Goal: Task Accomplishment & Management: Manage account settings

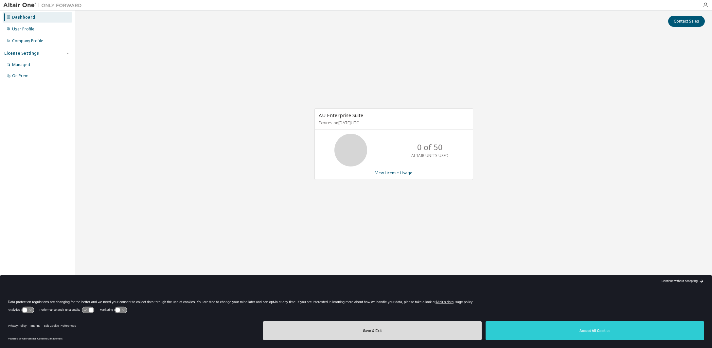
click at [371, 331] on button "Save & Exit" at bounding box center [372, 331] width 219 height 19
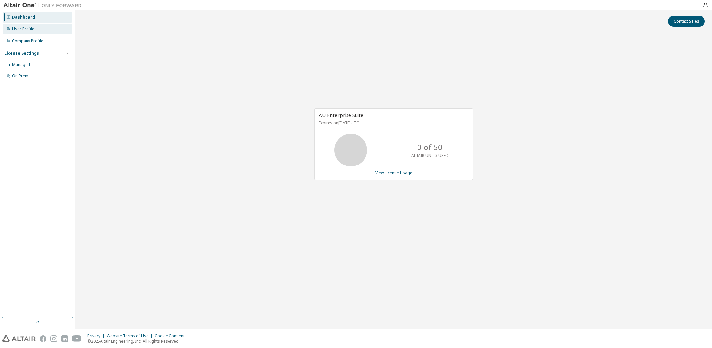
click at [37, 33] on div "User Profile" at bounding box center [38, 29] width 70 height 10
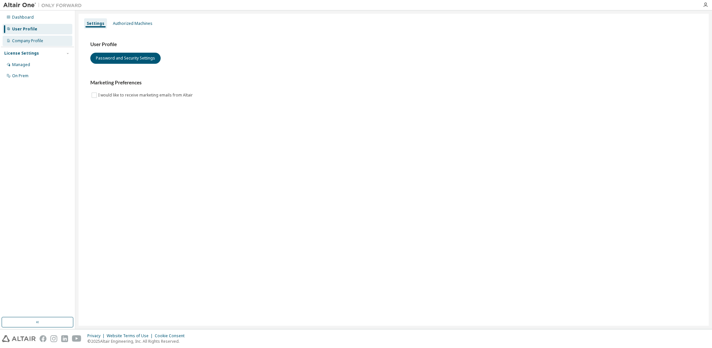
click at [37, 42] on div "Company Profile" at bounding box center [27, 40] width 31 height 5
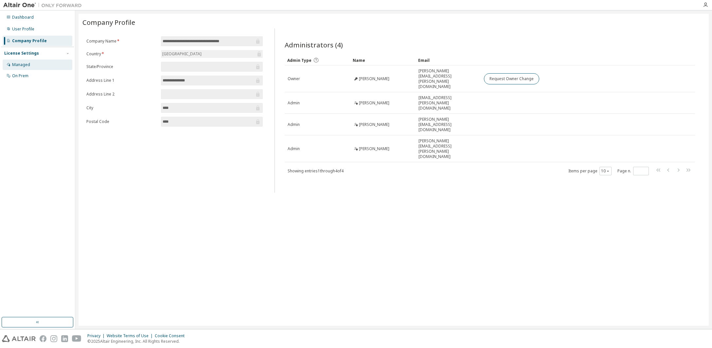
click at [31, 63] on div "Managed" at bounding box center [38, 65] width 70 height 10
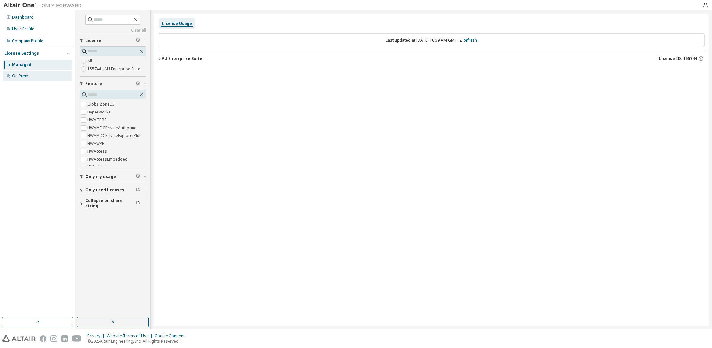
click at [17, 74] on div "On Prem" at bounding box center [20, 75] width 16 height 5
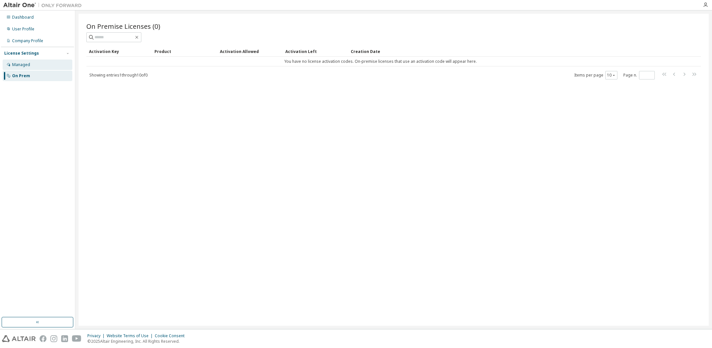
click at [16, 66] on div "Managed" at bounding box center [21, 64] width 18 height 5
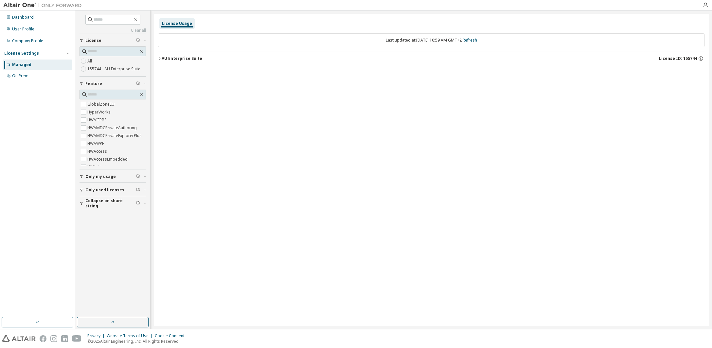
click at [160, 57] on icon "button" at bounding box center [160, 59] width 4 height 4
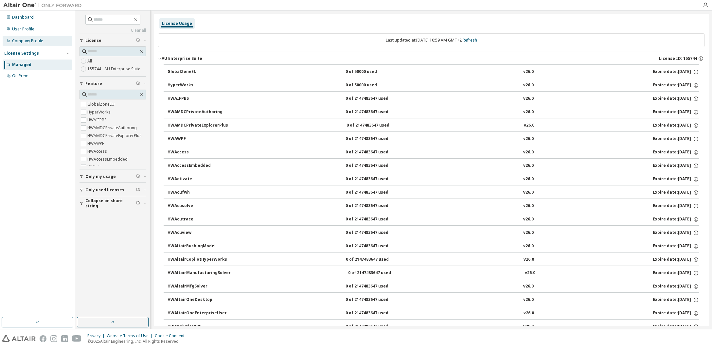
click at [40, 37] on div "Company Profile" at bounding box center [38, 41] width 70 height 10
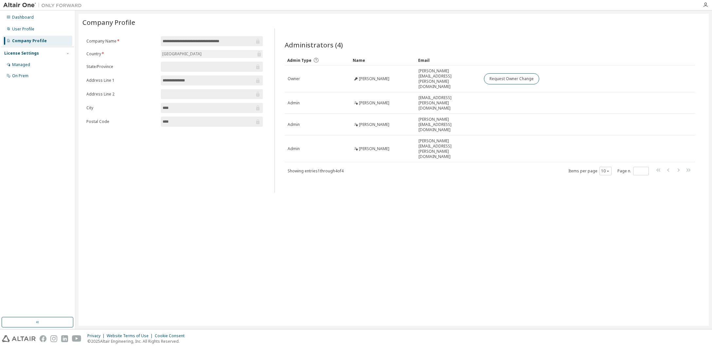
click at [38, 39] on div "Company Profile" at bounding box center [29, 40] width 35 height 5
click at [47, 34] on div "User Profile" at bounding box center [38, 29] width 70 height 10
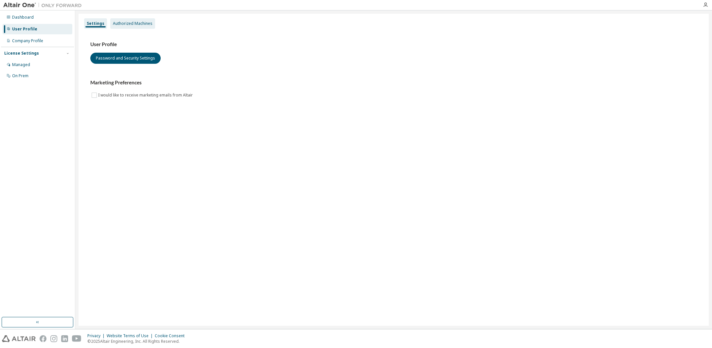
click at [126, 26] on div "Authorized Machines" at bounding box center [133, 23] width 40 height 5
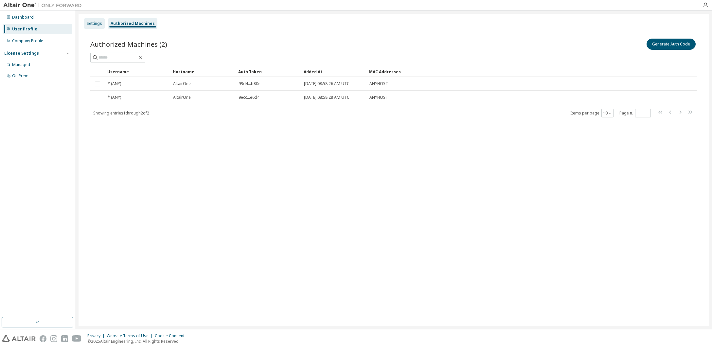
click at [97, 25] on div "Settings" at bounding box center [94, 23] width 15 height 5
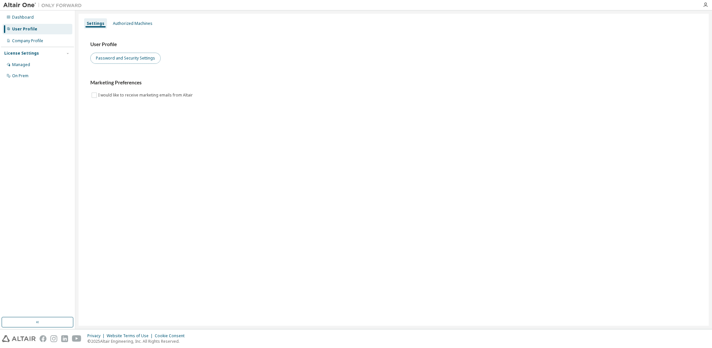
click at [118, 57] on button "Password and Security Settings" at bounding box center [125, 58] width 70 height 11
click at [28, 19] on div "Dashboard" at bounding box center [23, 17] width 22 height 5
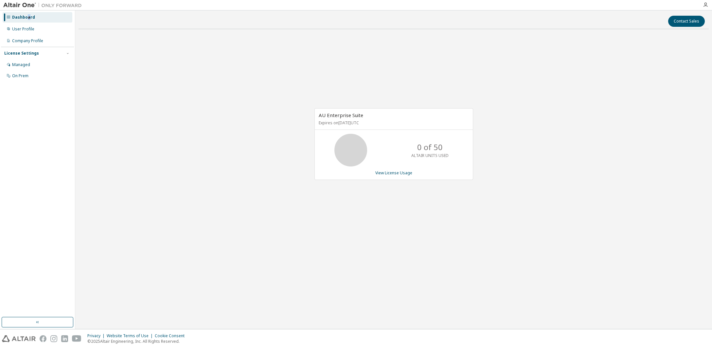
click at [17, 8] on img at bounding box center [44, 5] width 82 height 7
